Goal: Information Seeking & Learning: Learn about a topic

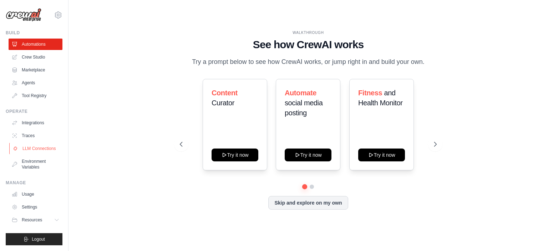
click at [44, 151] on link "LLM Connections" at bounding box center [36, 148] width 54 height 11
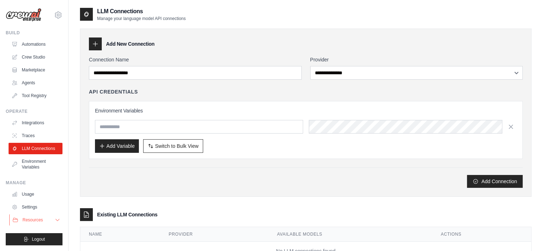
click at [33, 223] on button "Resources" at bounding box center [36, 219] width 54 height 11
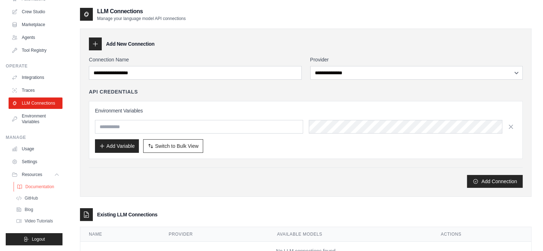
click at [45, 184] on span "Documentation" at bounding box center [39, 187] width 29 height 6
